Goal: Task Accomplishment & Management: Use online tool/utility

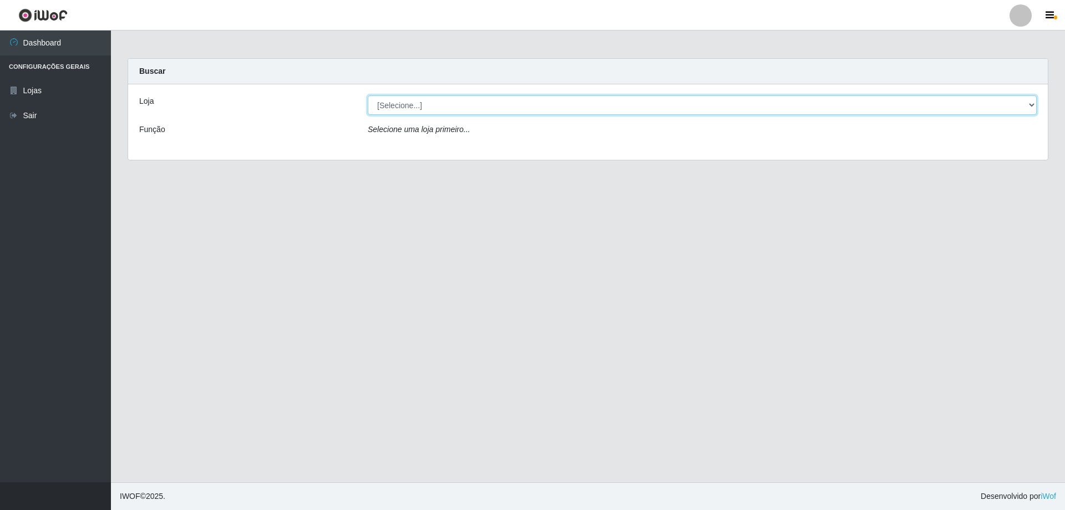
click at [1028, 105] on select "[Selecione...] Atacado Vem - [STREET_ADDRESS]" at bounding box center [702, 104] width 669 height 19
select select "461"
click at [368, 95] on select "[Selecione...] Atacado Vem - [STREET_ADDRESS]" at bounding box center [702, 104] width 669 height 19
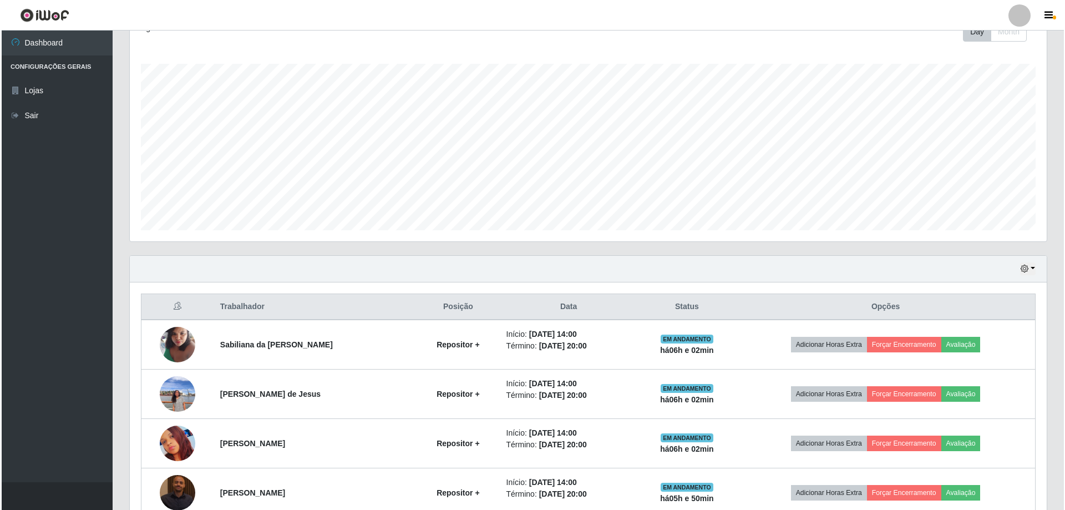
scroll to position [222, 0]
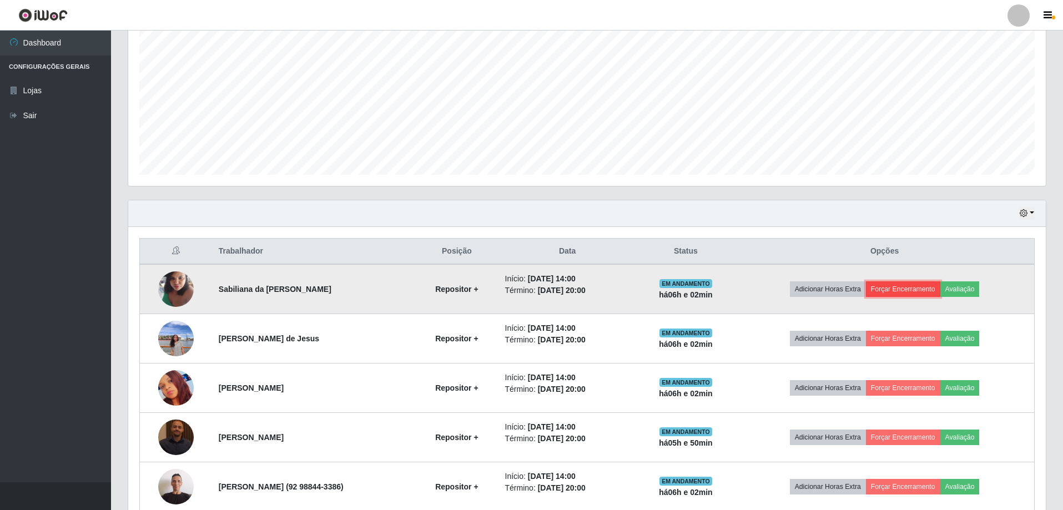
click at [935, 285] on button "Forçar Encerramento" at bounding box center [903, 289] width 74 height 16
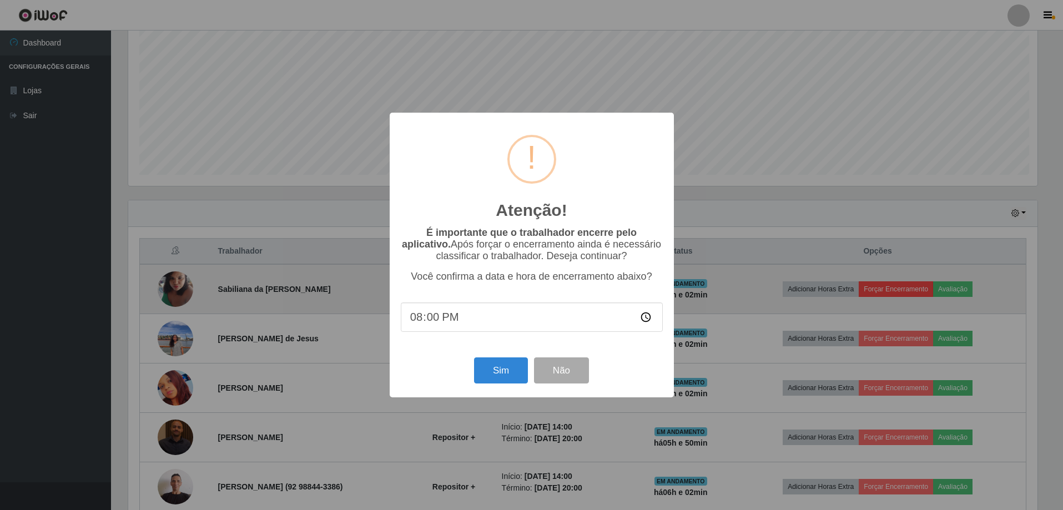
scroll to position [230, 912]
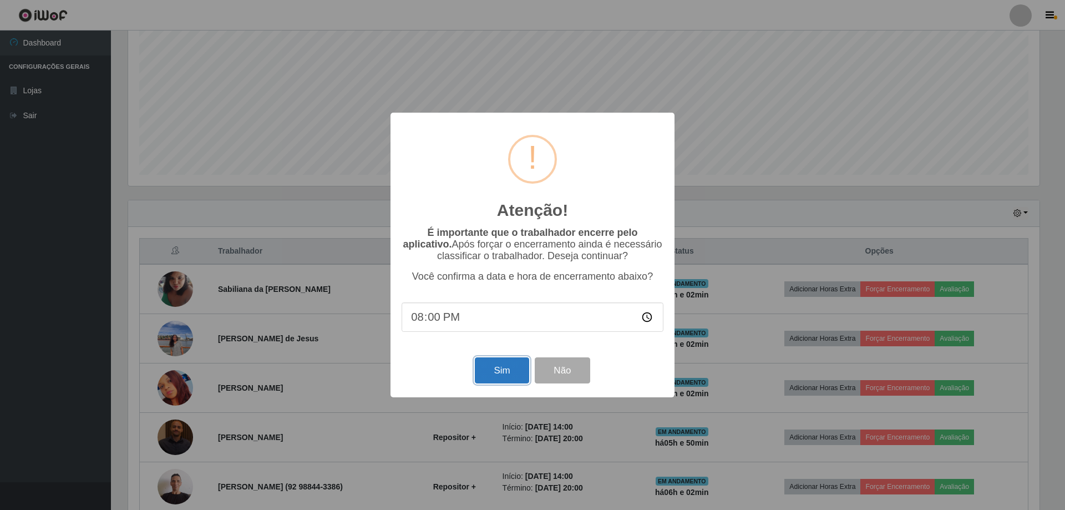
click at [512, 371] on button "Sim" at bounding box center [502, 370] width 54 height 26
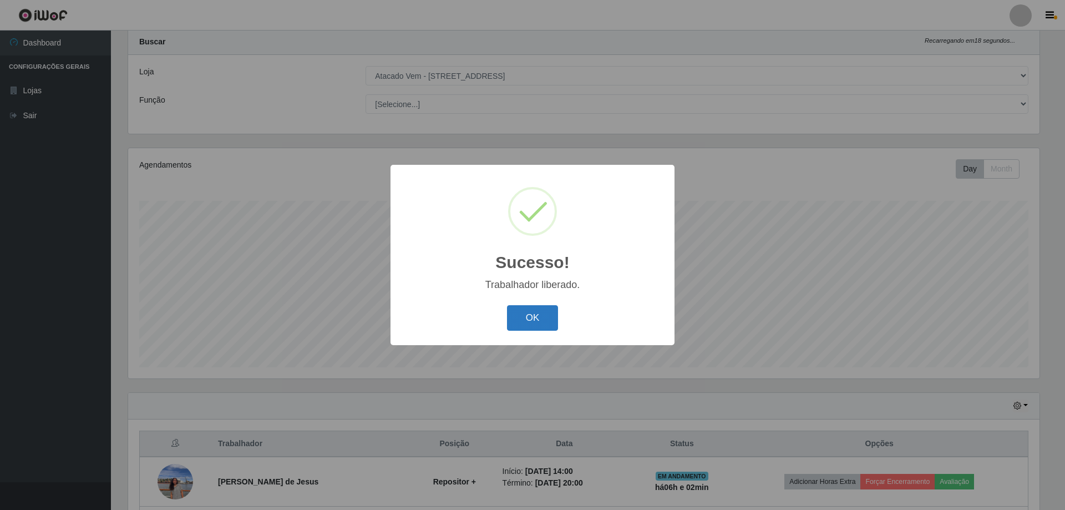
click at [542, 311] on button "OK" at bounding box center [533, 318] width 52 height 26
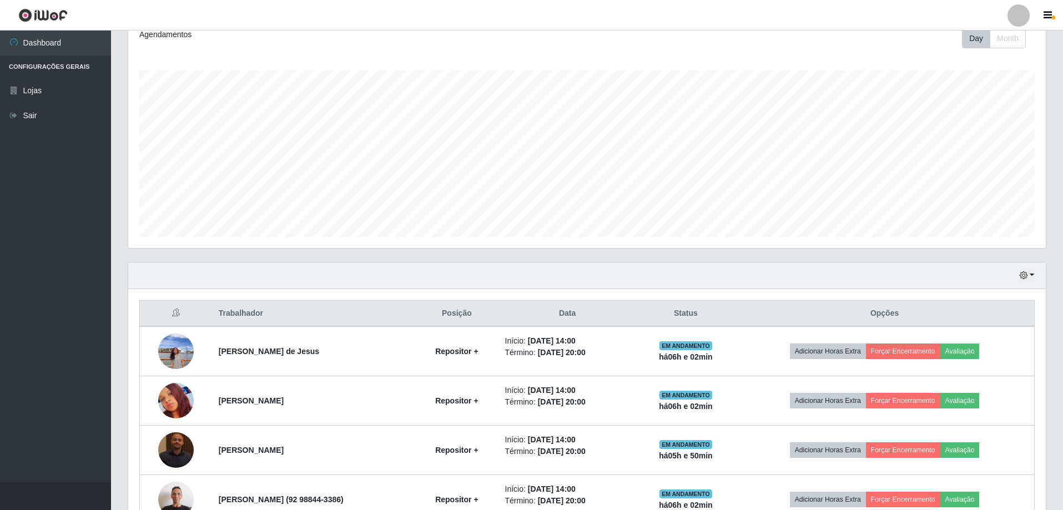
scroll to position [196, 0]
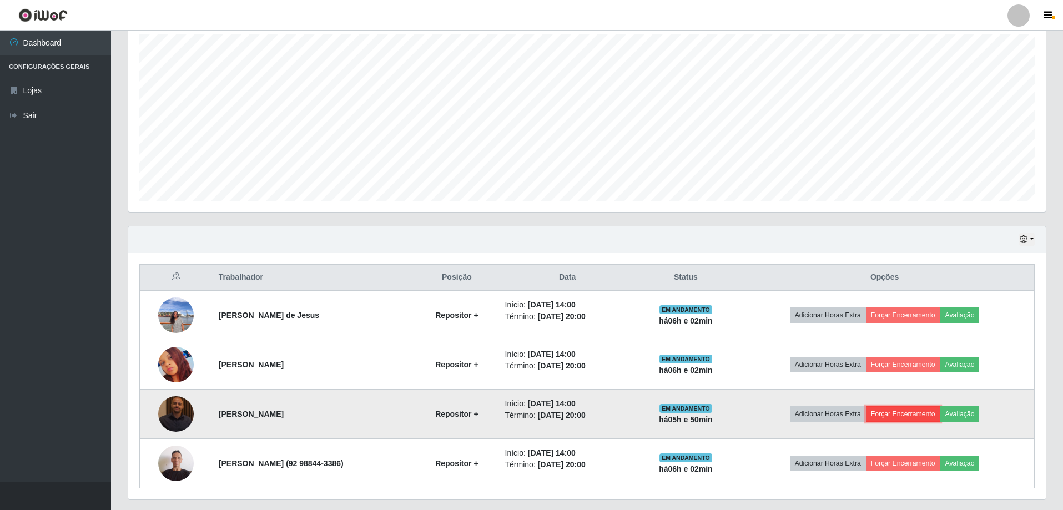
click at [918, 414] on button "Forçar Encerramento" at bounding box center [903, 414] width 74 height 16
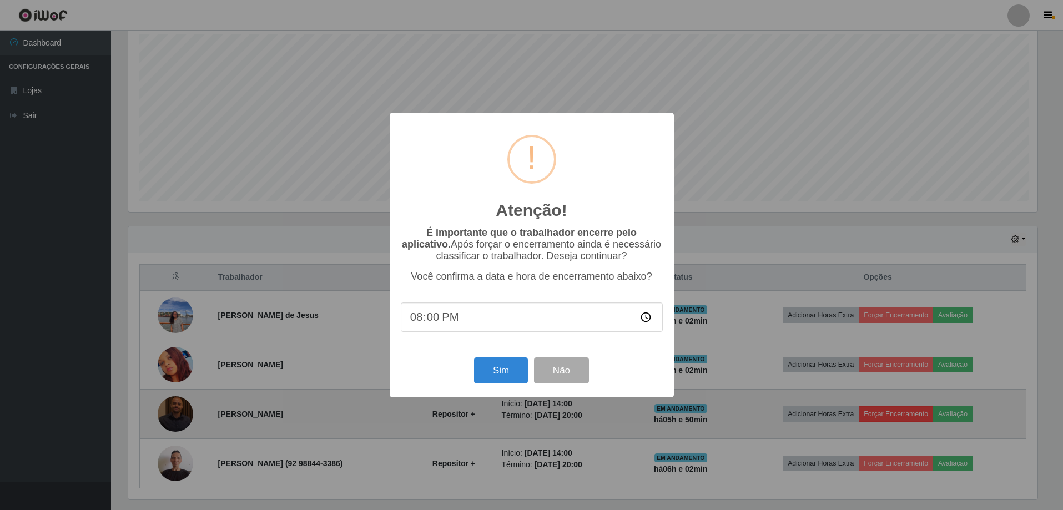
scroll to position [230, 912]
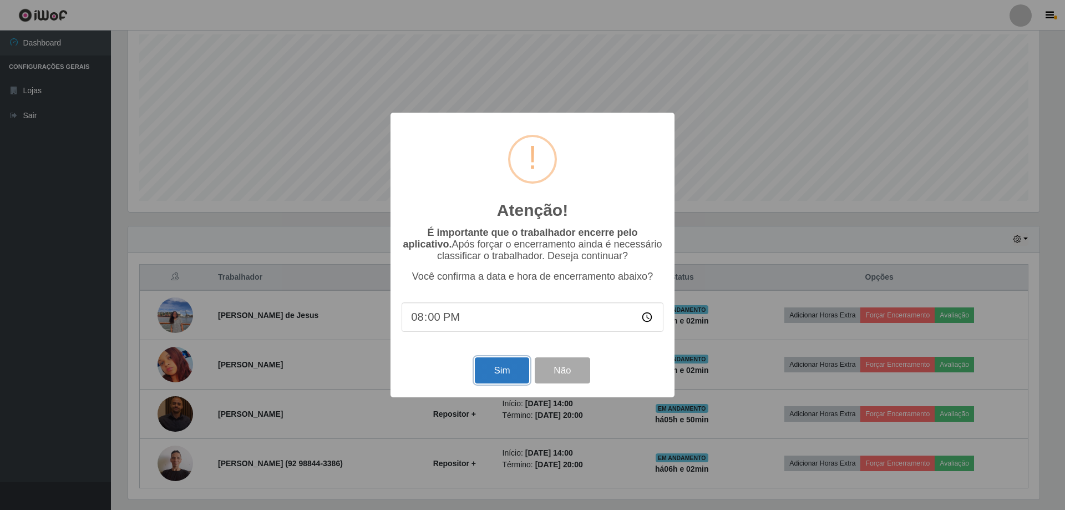
drag, startPoint x: 503, startPoint y: 371, endPoint x: 496, endPoint y: 375, distance: 8.2
click at [504, 371] on button "Sim" at bounding box center [502, 370] width 54 height 26
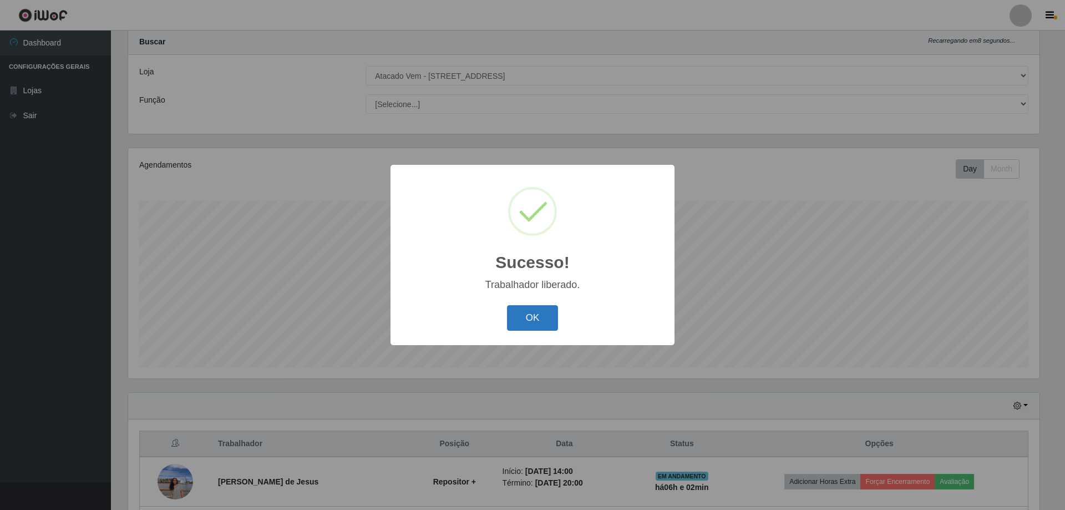
click at [523, 315] on button "OK" at bounding box center [533, 318] width 52 height 26
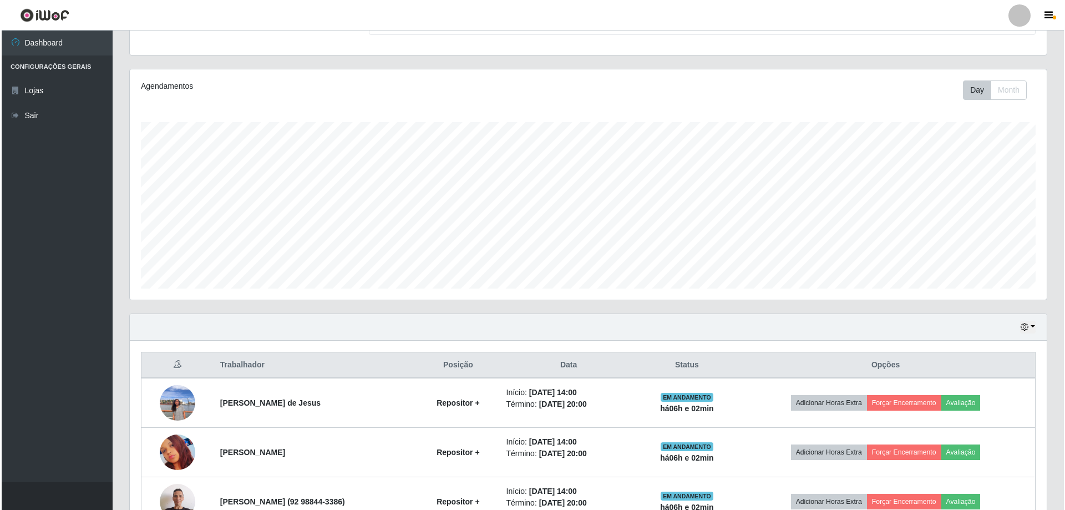
scroll to position [178, 0]
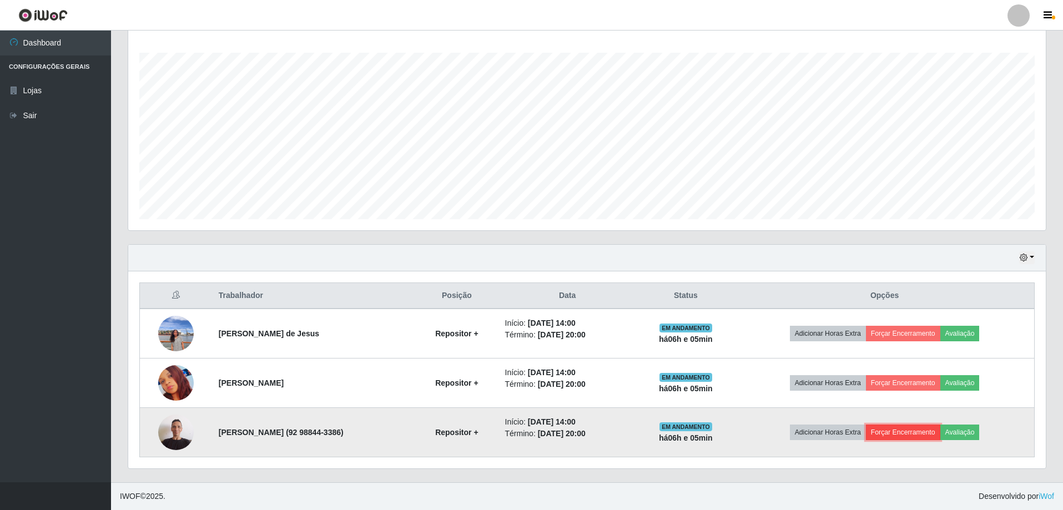
click at [931, 432] on button "Forçar Encerramento" at bounding box center [903, 432] width 74 height 16
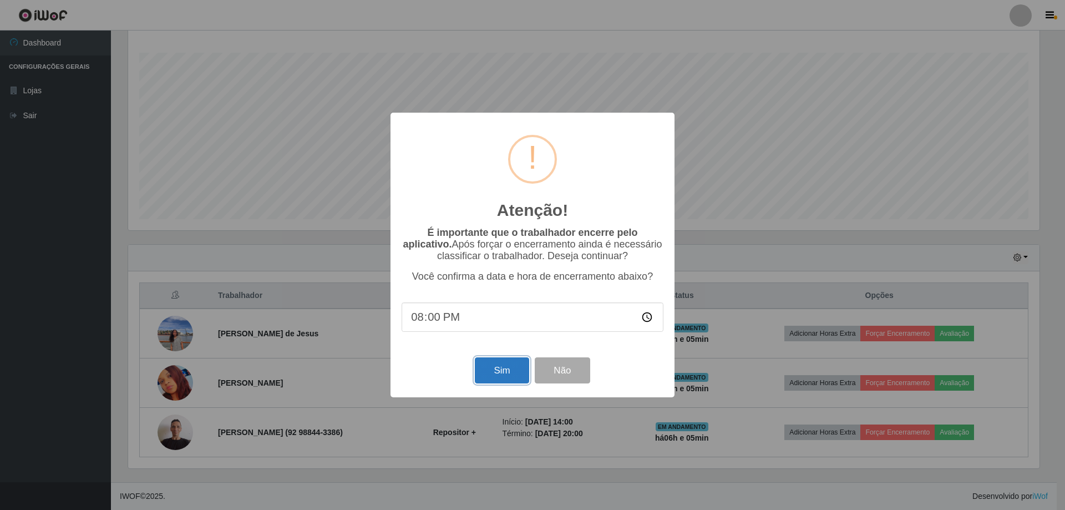
click at [494, 372] on button "Sim" at bounding box center [502, 370] width 54 height 26
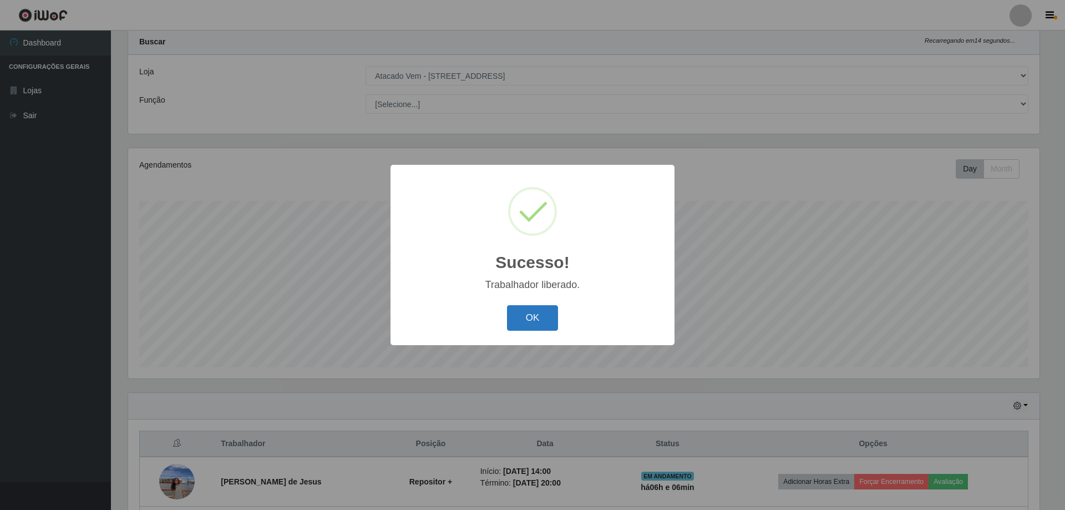
click at [525, 319] on button "OK" at bounding box center [533, 318] width 52 height 26
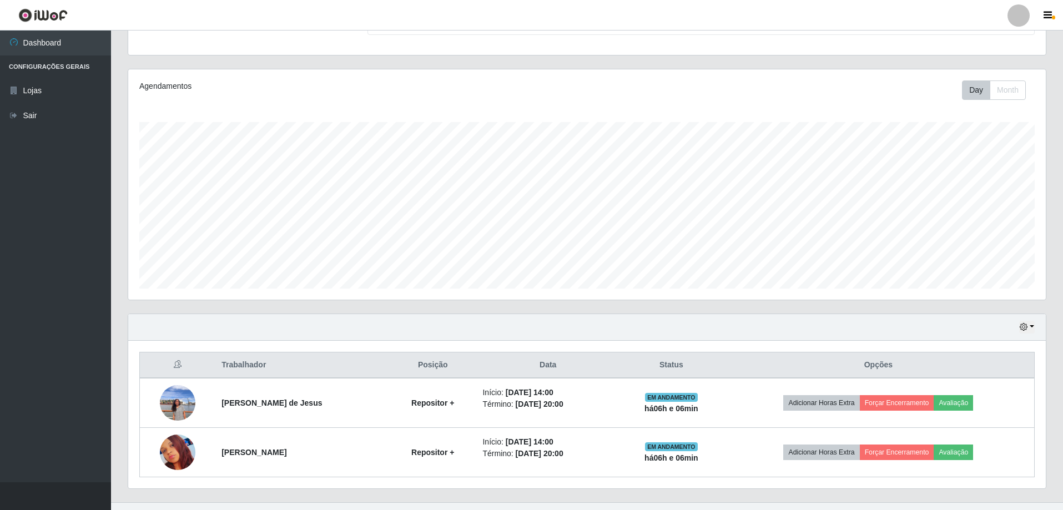
scroll to position [128, 0]
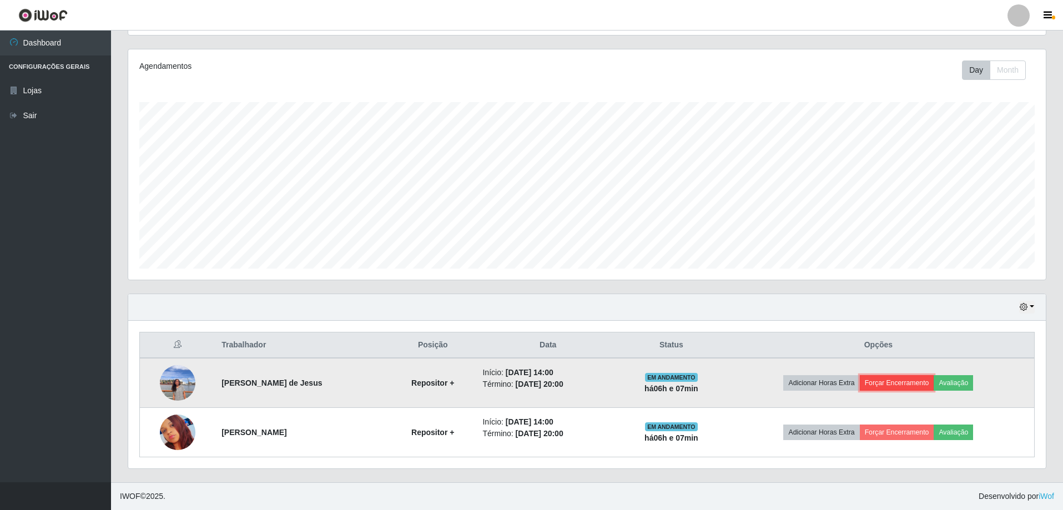
click at [887, 381] on button "Forçar Encerramento" at bounding box center [896, 383] width 74 height 16
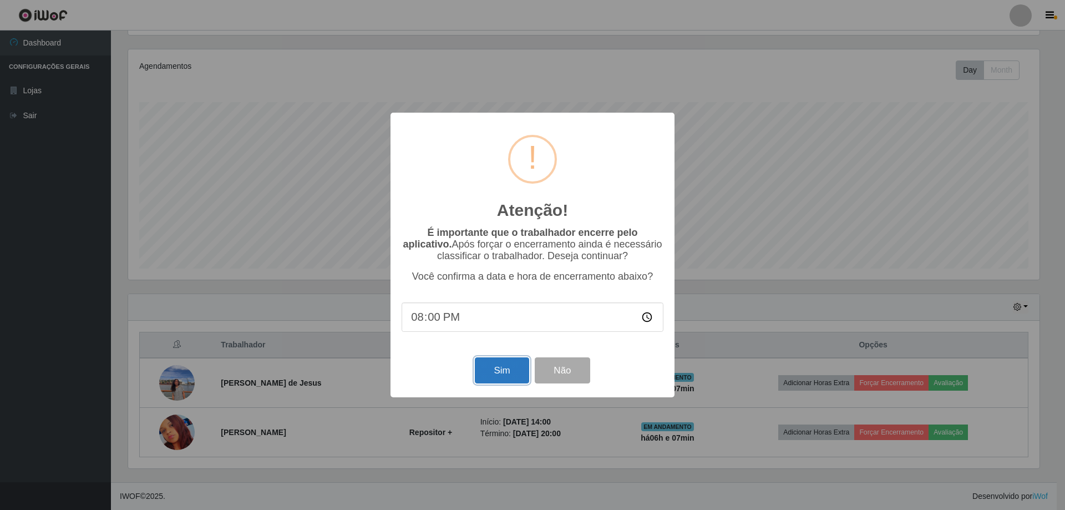
click at [502, 374] on button "Sim" at bounding box center [502, 370] width 54 height 26
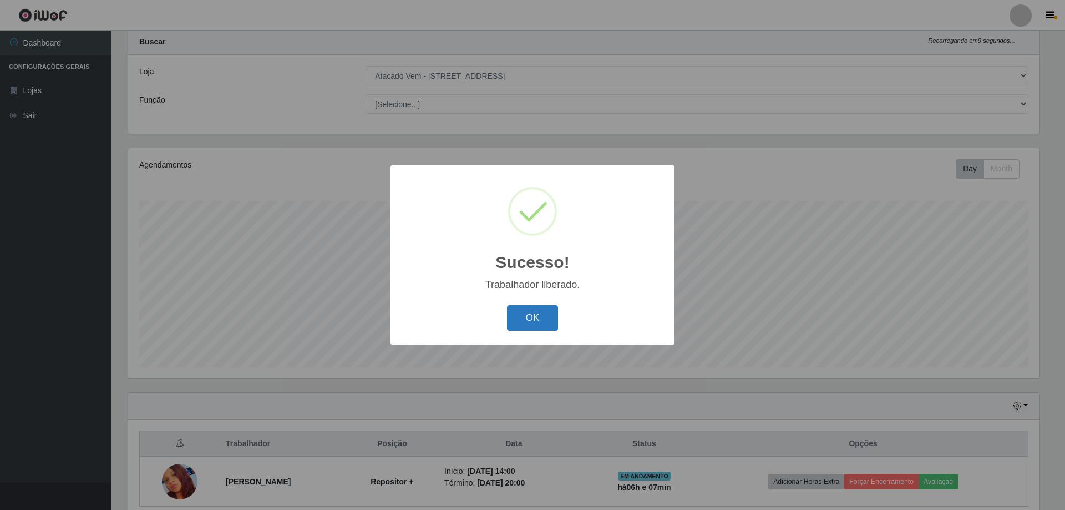
drag, startPoint x: 539, startPoint y: 318, endPoint x: 531, endPoint y: 322, distance: 8.7
click at [538, 318] on button "OK" at bounding box center [533, 318] width 52 height 26
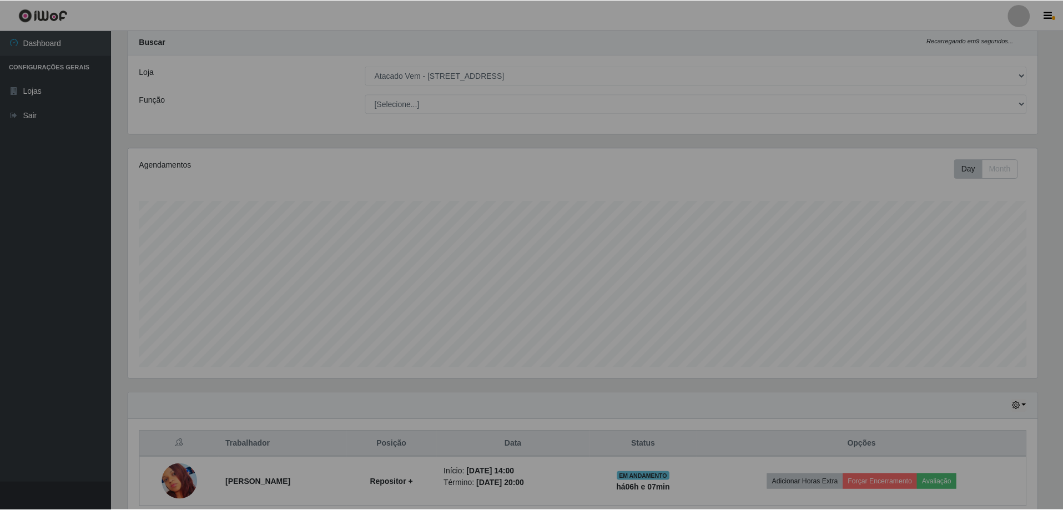
scroll to position [230, 917]
